Goal: Task Accomplishment & Management: Manage account settings

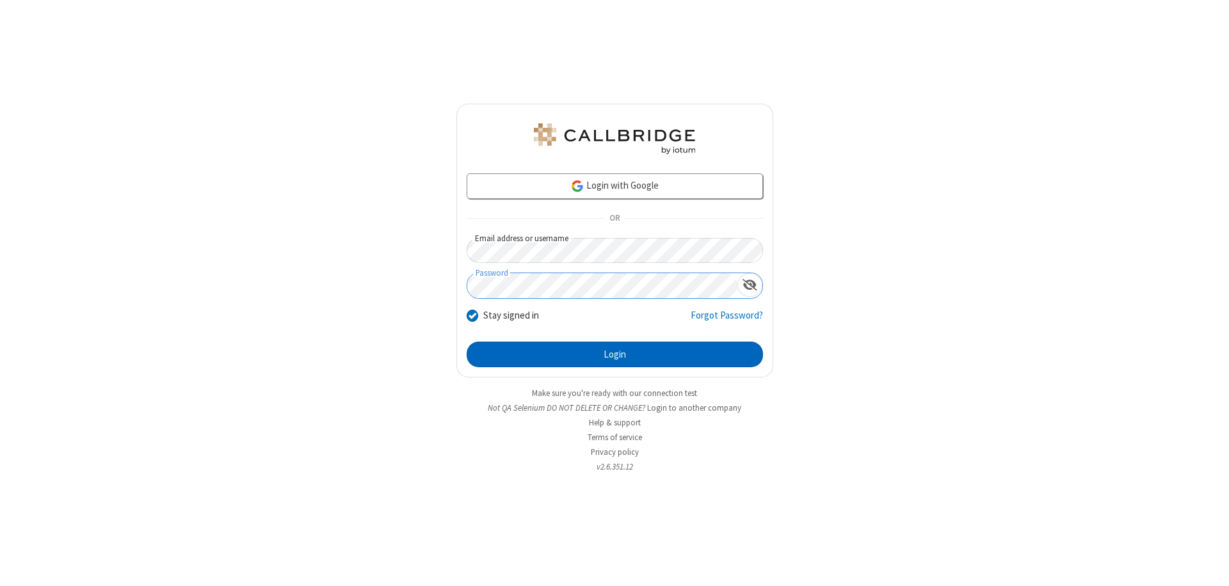
click at [614, 355] on button "Login" at bounding box center [615, 355] width 296 height 26
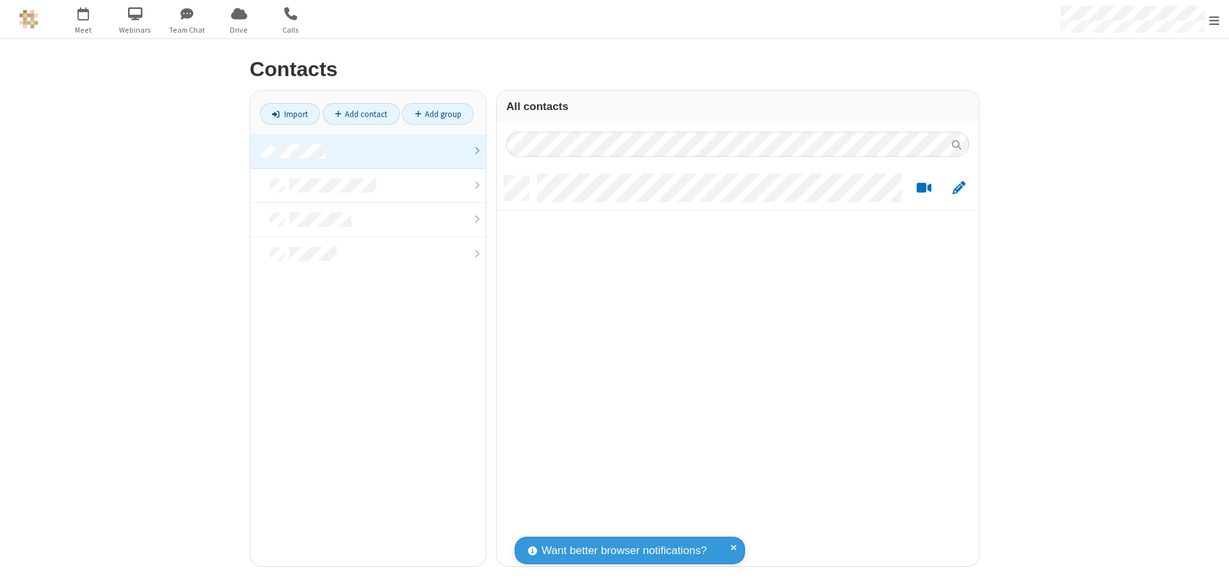
scroll to position [390, 472]
click at [368, 151] on link at bounding box center [368, 151] width 236 height 35
click at [361, 114] on link "Add contact" at bounding box center [361, 114] width 77 height 22
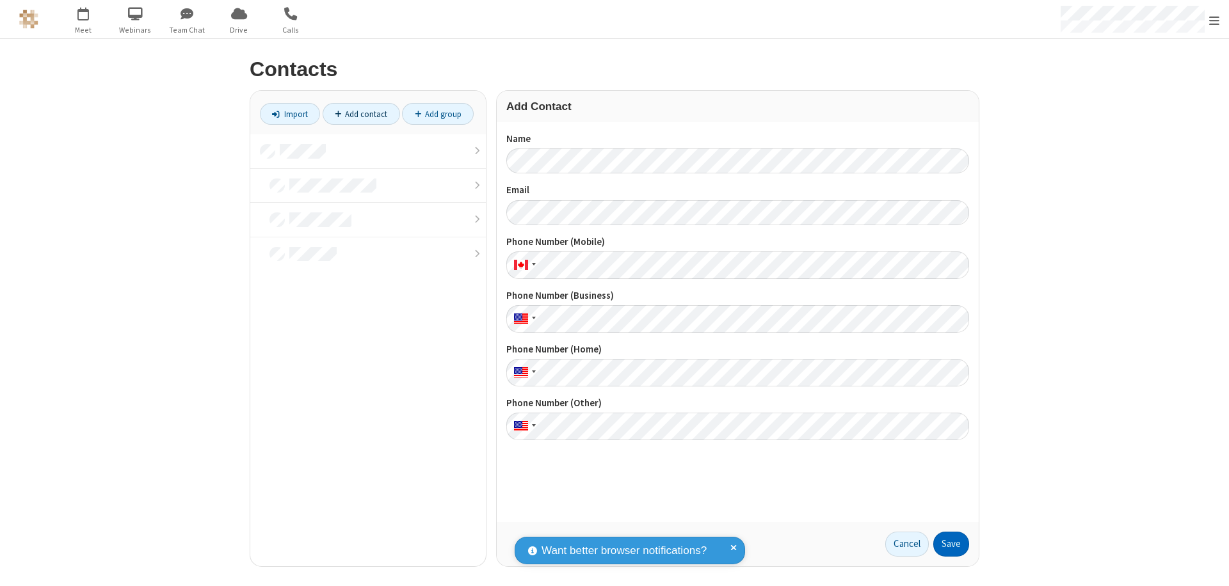
click at [951, 544] on button "Save" at bounding box center [951, 545] width 36 height 26
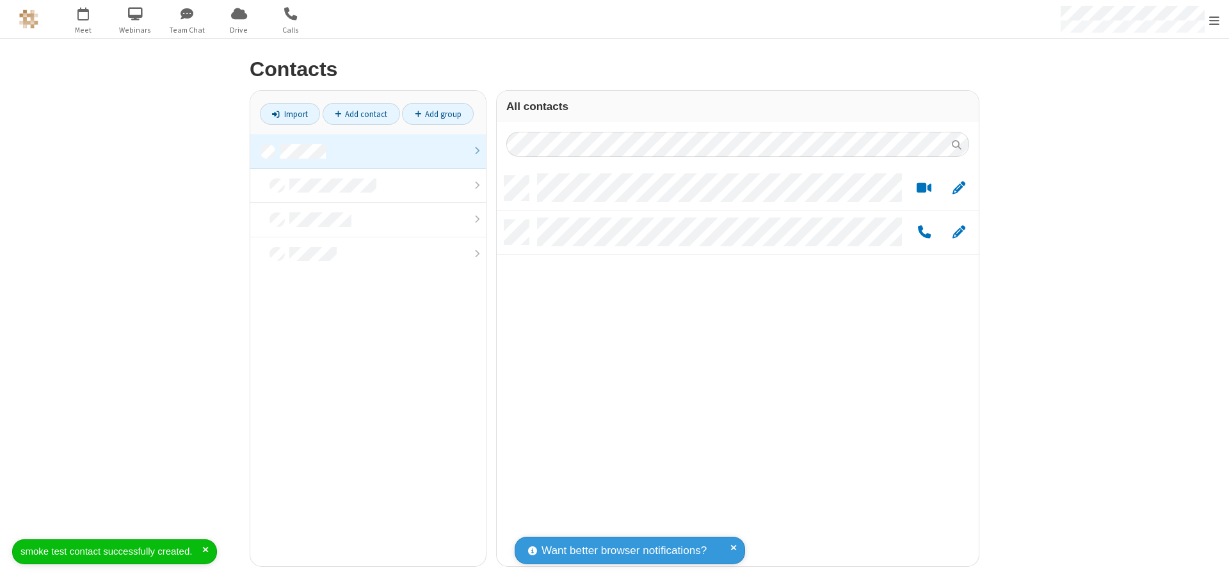
scroll to position [10, 10]
